Goal: Navigation & Orientation: Find specific page/section

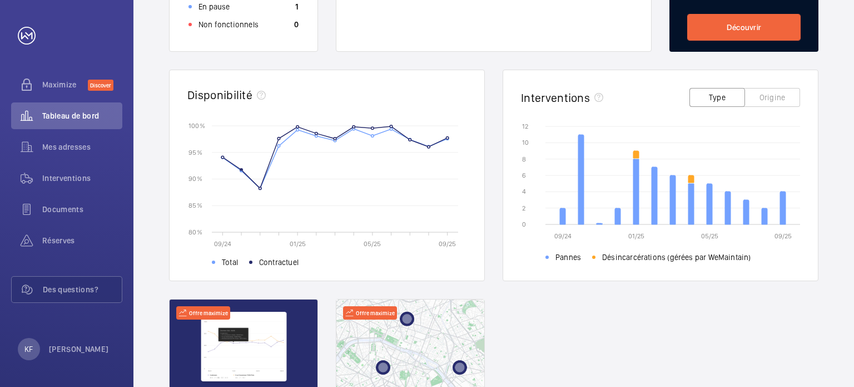
scroll to position [428, 0]
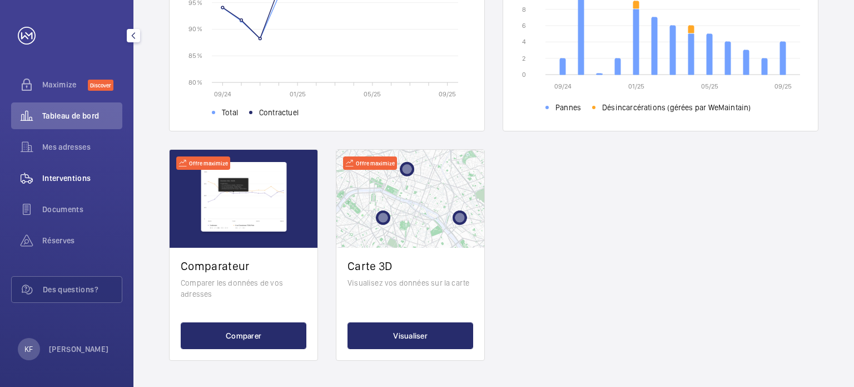
click at [78, 172] on span "Interventions" at bounding box center [82, 177] width 80 height 11
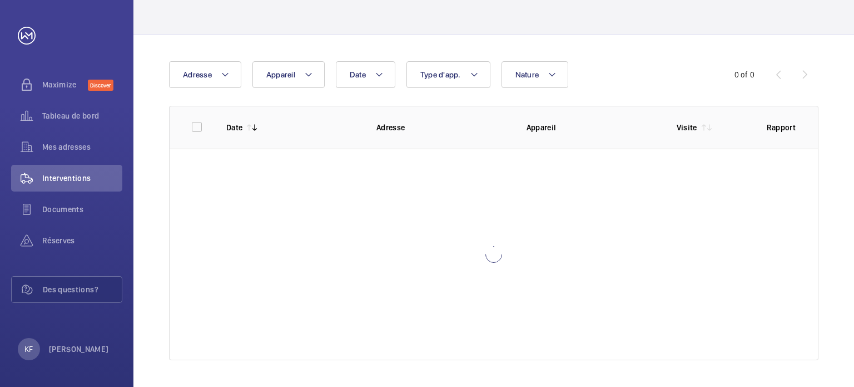
scroll to position [66, 0]
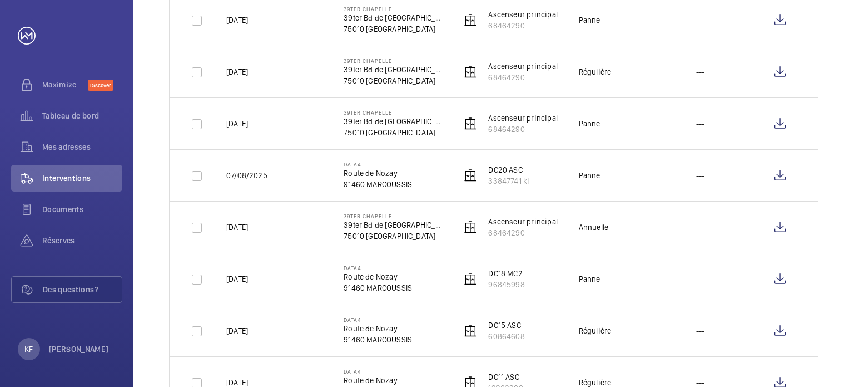
scroll to position [1403, 0]
